Goal: Task Accomplishment & Management: Use online tool/utility

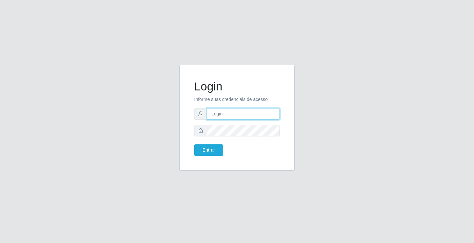
click at [234, 118] on input "text" at bounding box center [243, 114] width 73 height 12
type input "william@ideal"
click at [194, 145] on button "Entrar" at bounding box center [208, 151] width 29 height 12
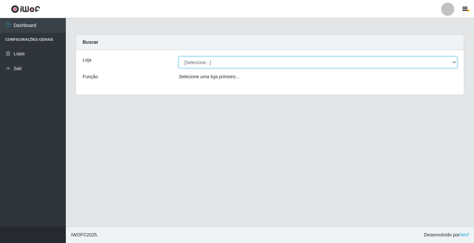
click at [250, 64] on select "[Selecione...] Ideal - Conceição" at bounding box center [318, 63] width 279 height 12
select select "231"
click at [179, 57] on select "[Selecione...] Ideal - Conceição" at bounding box center [318, 63] width 279 height 12
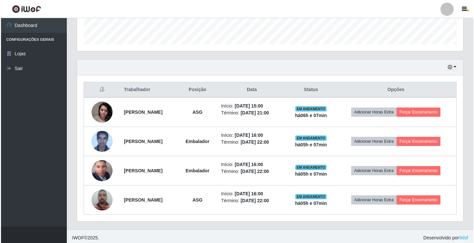
scroll to position [194, 0]
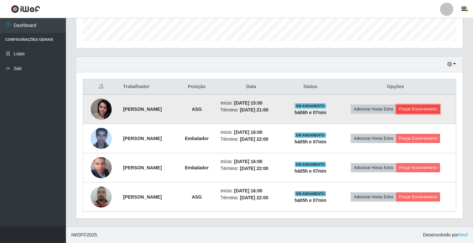
click at [411, 107] on button "Forçar Encerramento" at bounding box center [418, 109] width 44 height 9
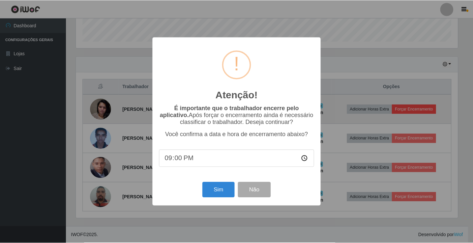
scroll to position [137, 383]
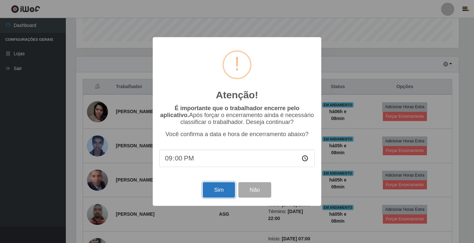
click at [217, 195] on button "Sim" at bounding box center [219, 189] width 32 height 15
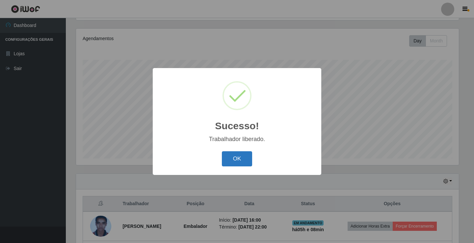
click at [248, 163] on button "OK" at bounding box center [237, 158] width 31 height 15
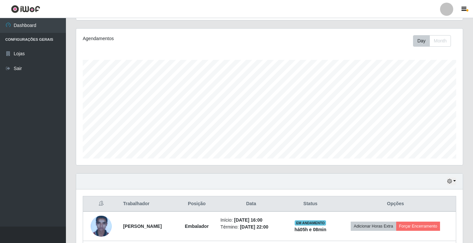
scroll to position [137, 386]
click at [15, 72] on link "Sair" at bounding box center [33, 68] width 66 height 15
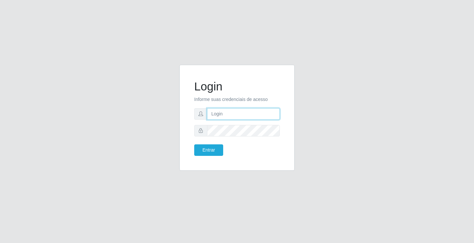
click at [269, 115] on input "text" at bounding box center [243, 114] width 73 height 12
type input "william@ideal"
click at [194, 145] on button "Entrar" at bounding box center [208, 151] width 29 height 12
click at [205, 153] on button "Entrar" at bounding box center [208, 151] width 29 height 12
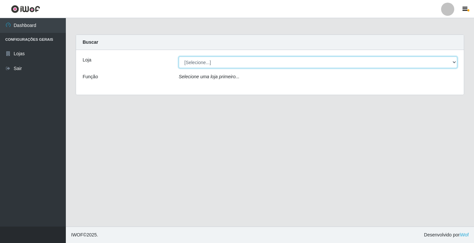
click at [294, 67] on select "[Selecione...] Ideal - Conceição" at bounding box center [318, 63] width 279 height 12
select select "231"
click at [179, 57] on select "[Selecione...] Ideal - Conceição" at bounding box center [318, 63] width 279 height 12
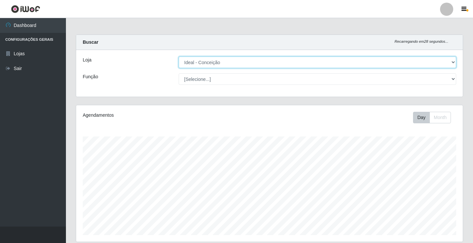
scroll to position [165, 0]
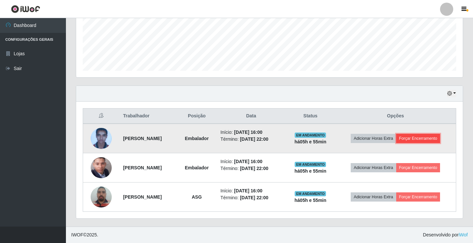
click at [420, 137] on button "Forçar Encerramento" at bounding box center [418, 138] width 44 height 9
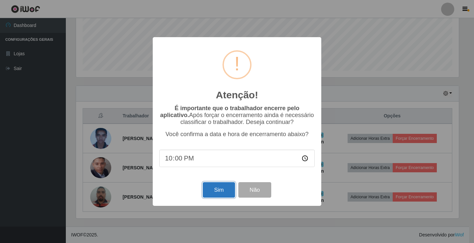
click at [223, 193] on button "Sim" at bounding box center [219, 189] width 32 height 15
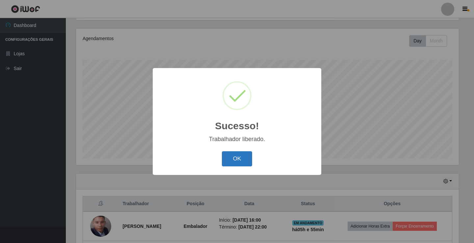
click at [241, 156] on button "OK" at bounding box center [237, 158] width 31 height 15
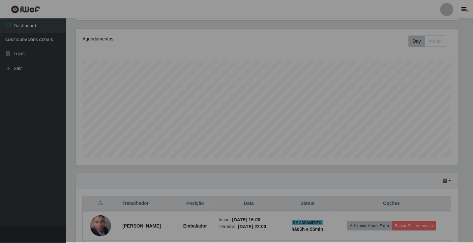
scroll to position [137, 386]
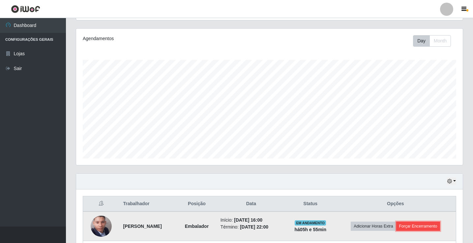
click at [428, 225] on button "Forçar Encerramento" at bounding box center [418, 226] width 44 height 9
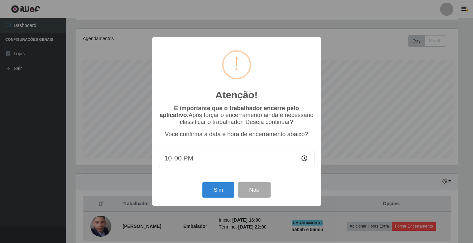
scroll to position [137, 383]
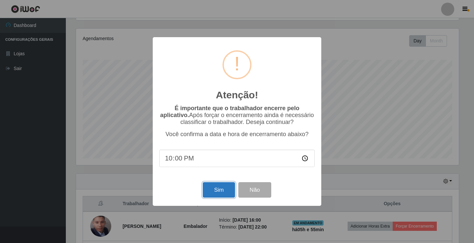
click at [225, 193] on button "Sim" at bounding box center [219, 189] width 32 height 15
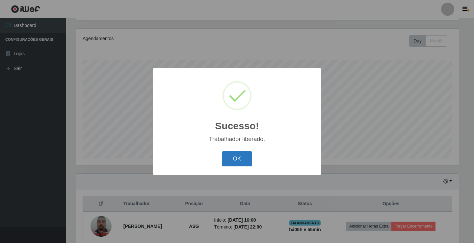
click at [234, 163] on button "OK" at bounding box center [237, 158] width 31 height 15
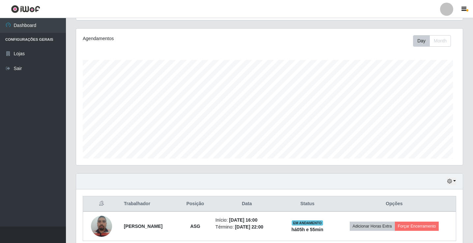
scroll to position [137, 386]
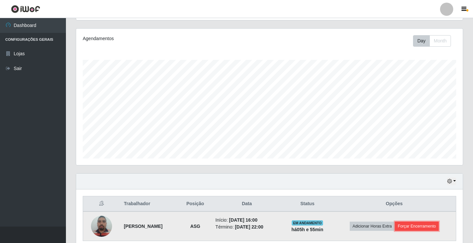
click at [439, 228] on button "Forçar Encerramento" at bounding box center [416, 226] width 44 height 9
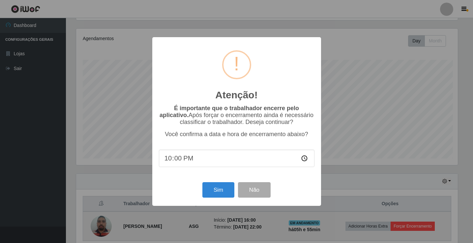
scroll to position [137, 383]
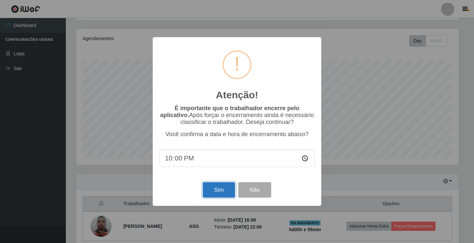
click at [228, 192] on button "Sim" at bounding box center [219, 189] width 32 height 15
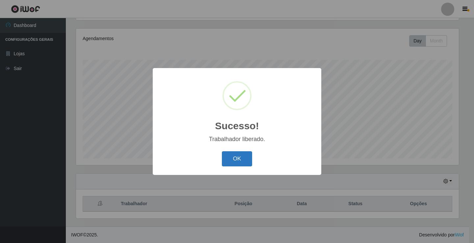
click at [241, 163] on button "OK" at bounding box center [237, 158] width 31 height 15
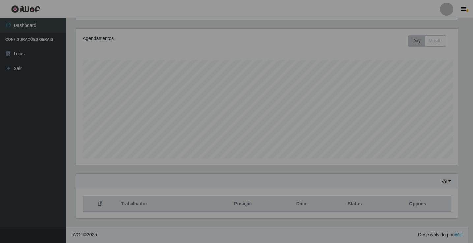
scroll to position [137, 386]
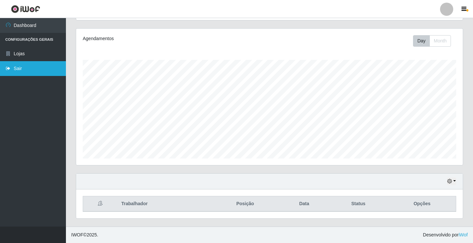
click at [17, 71] on link "Sair" at bounding box center [33, 68] width 66 height 15
